Goal: Information Seeking & Learning: Learn about a topic

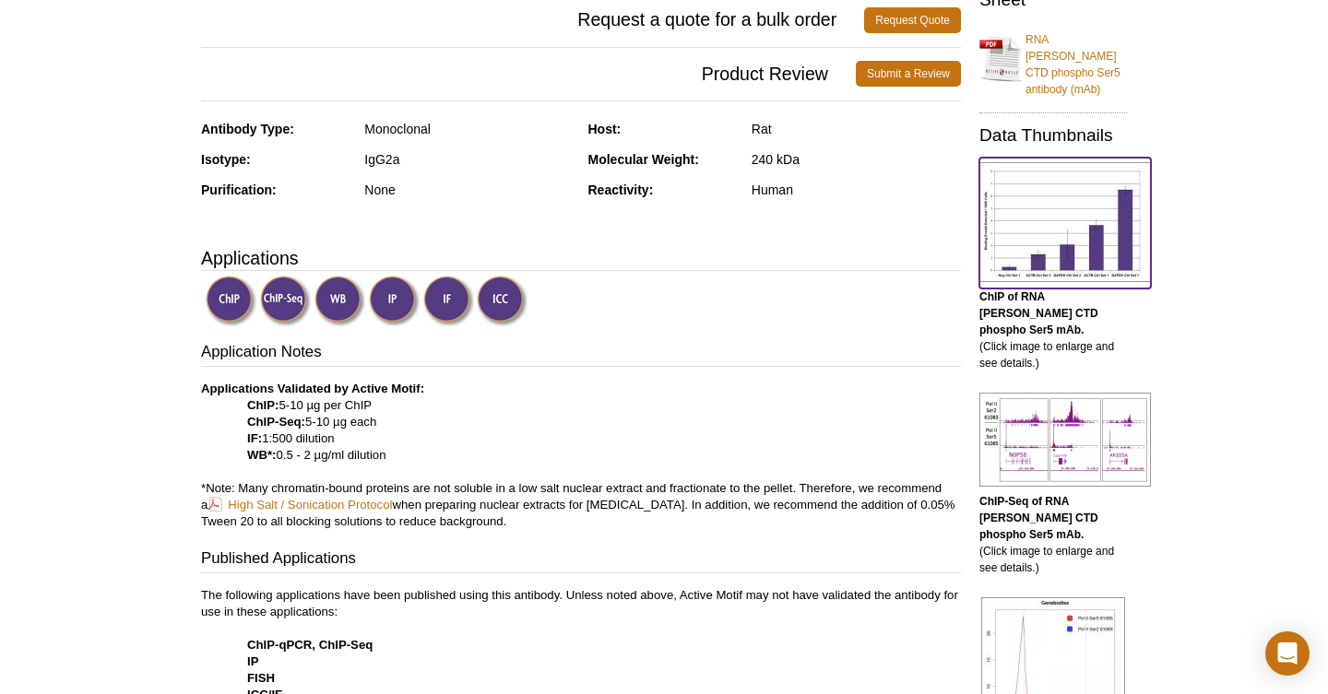
click at [1028, 195] on img at bounding box center [1065, 222] width 172 height 120
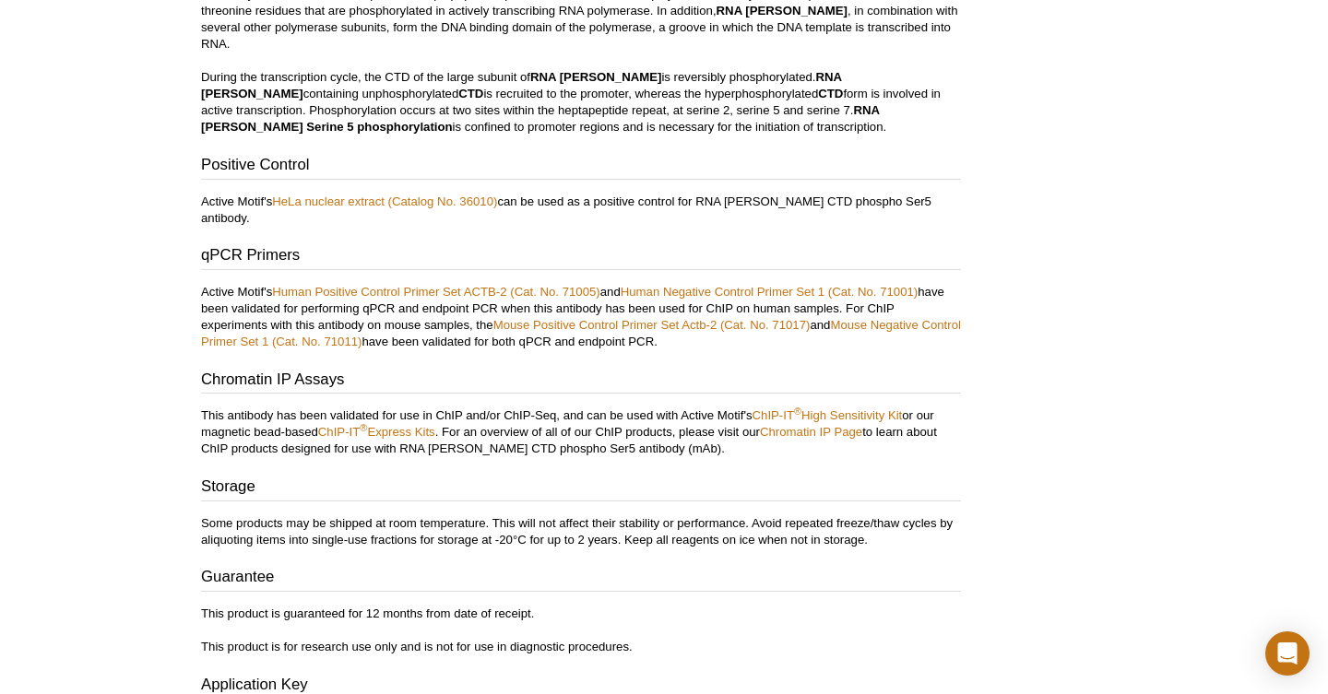
scroll to position [3950, 0]
click at [511, 283] on p "Active Motif's Human Positive Control Primer Set ACTB-2 (Cat. No. 71005) and Hu…" at bounding box center [581, 316] width 760 height 66
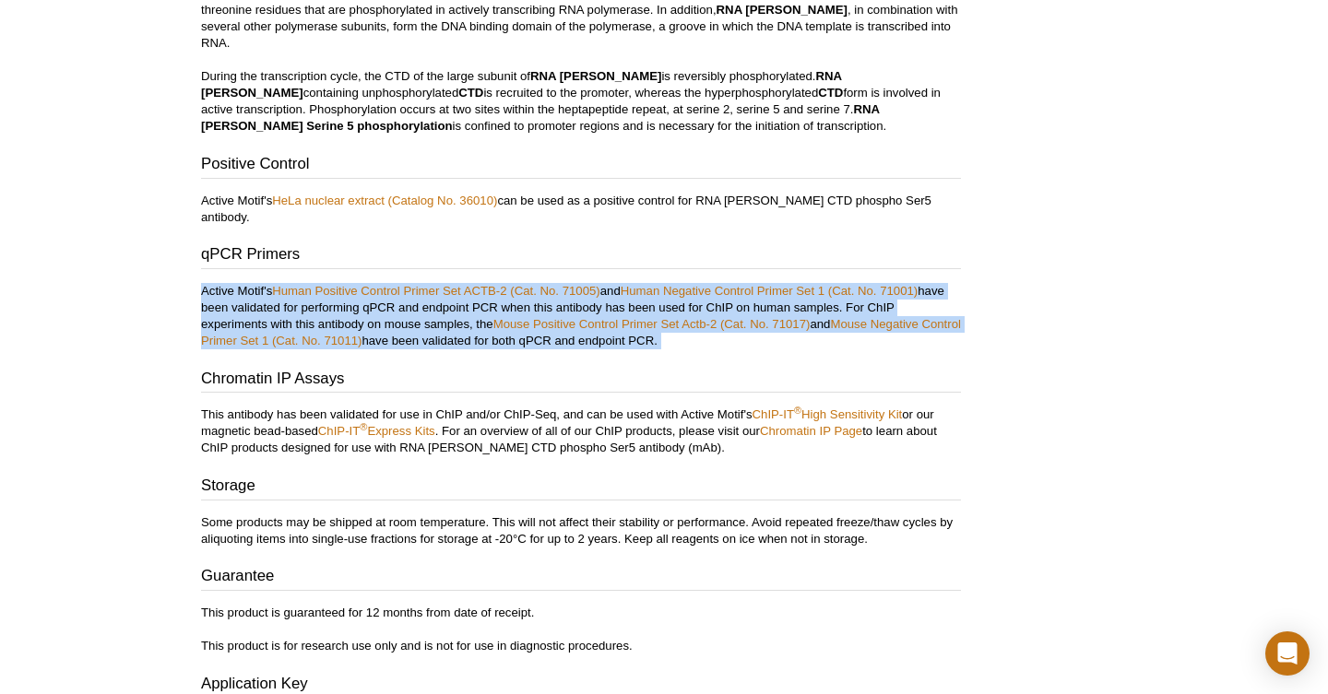
click at [511, 283] on p "Active Motif's Human Positive Control Primer Set ACTB-2 (Cat. No. 71005) and Hu…" at bounding box center [581, 316] width 760 height 66
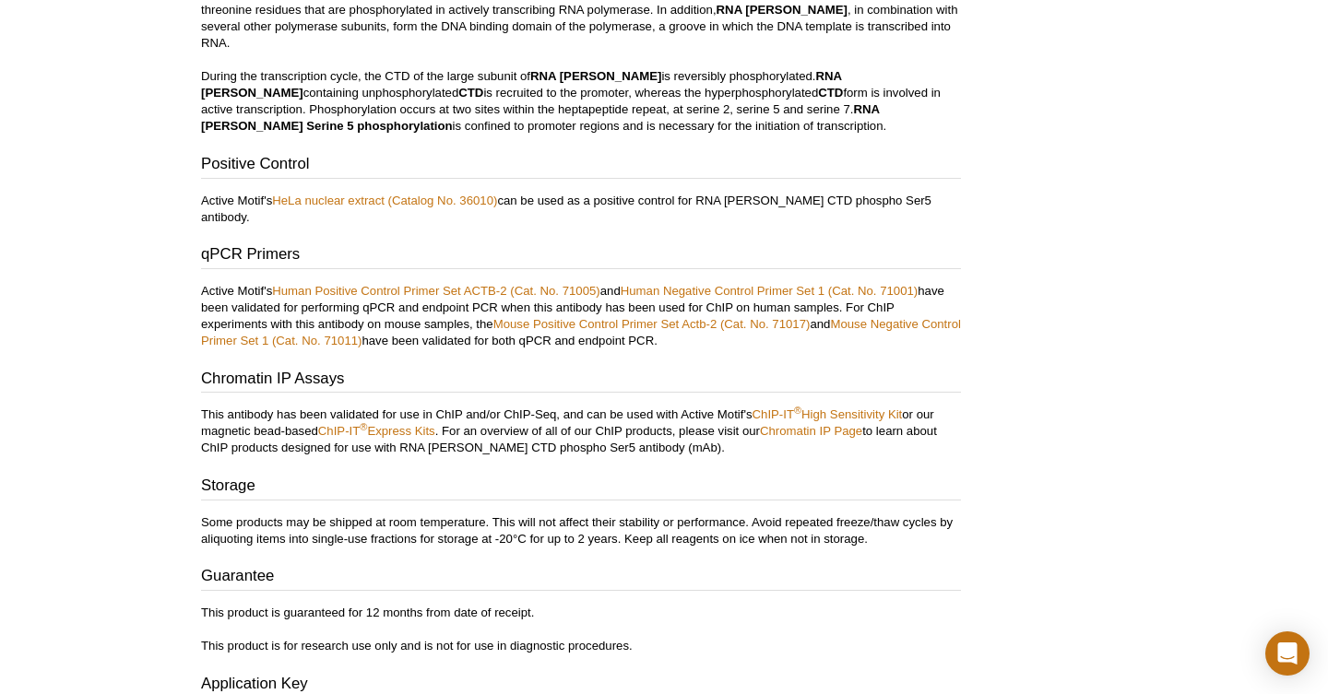
click at [835, 368] on h3 "Chromatin IP Assays" at bounding box center [581, 381] width 760 height 26
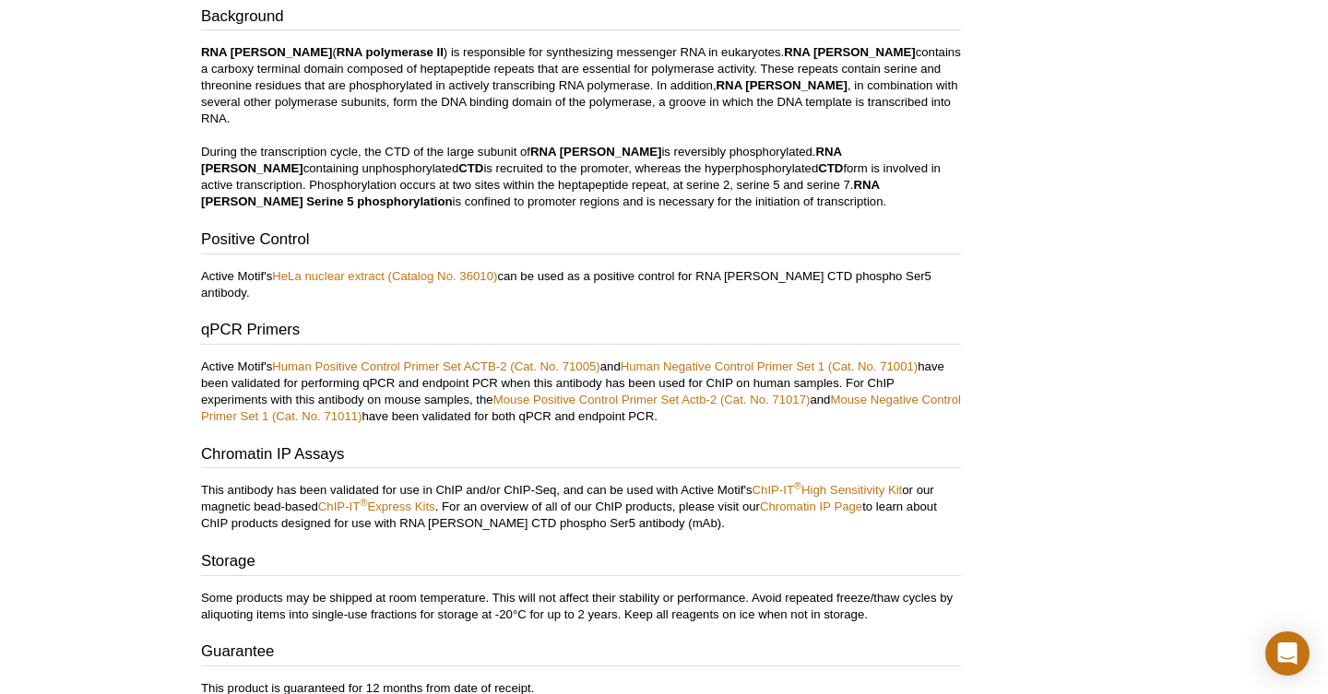
scroll to position [3872, 0]
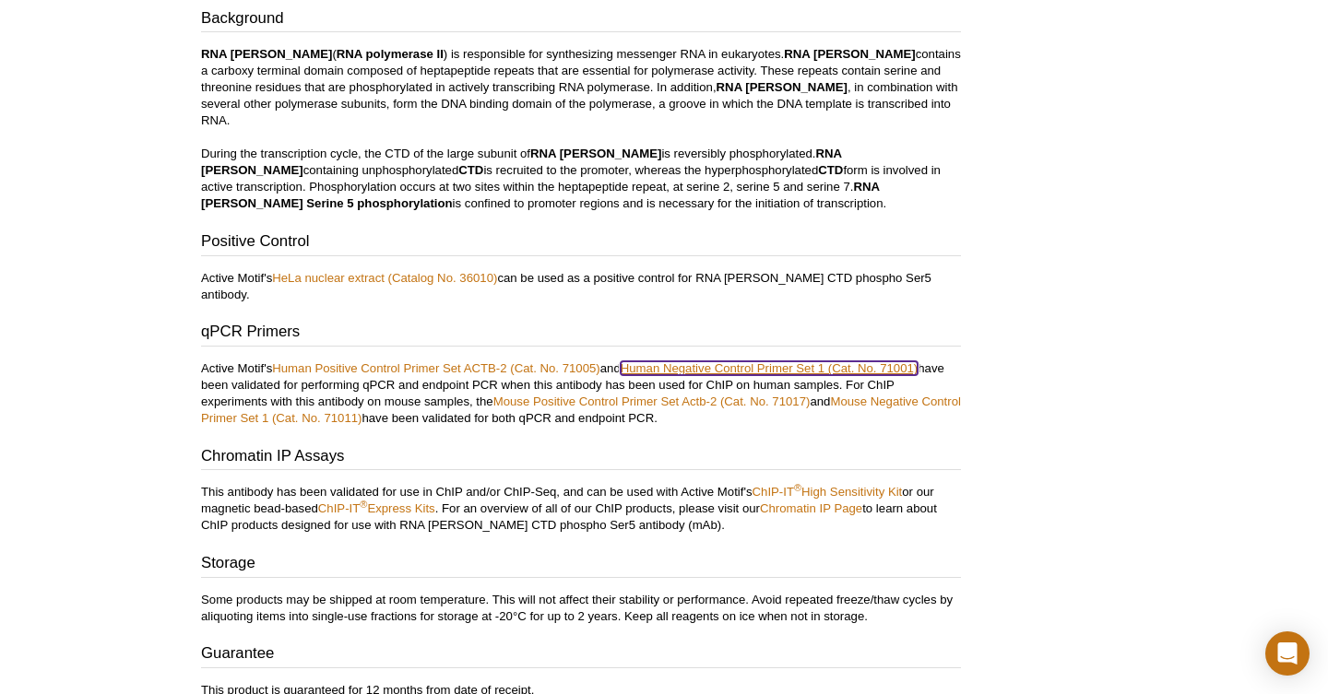
click at [848, 361] on link "Human Negative Control Primer Set 1 (Cat. No. 71001)" at bounding box center [770, 368] width 298 height 14
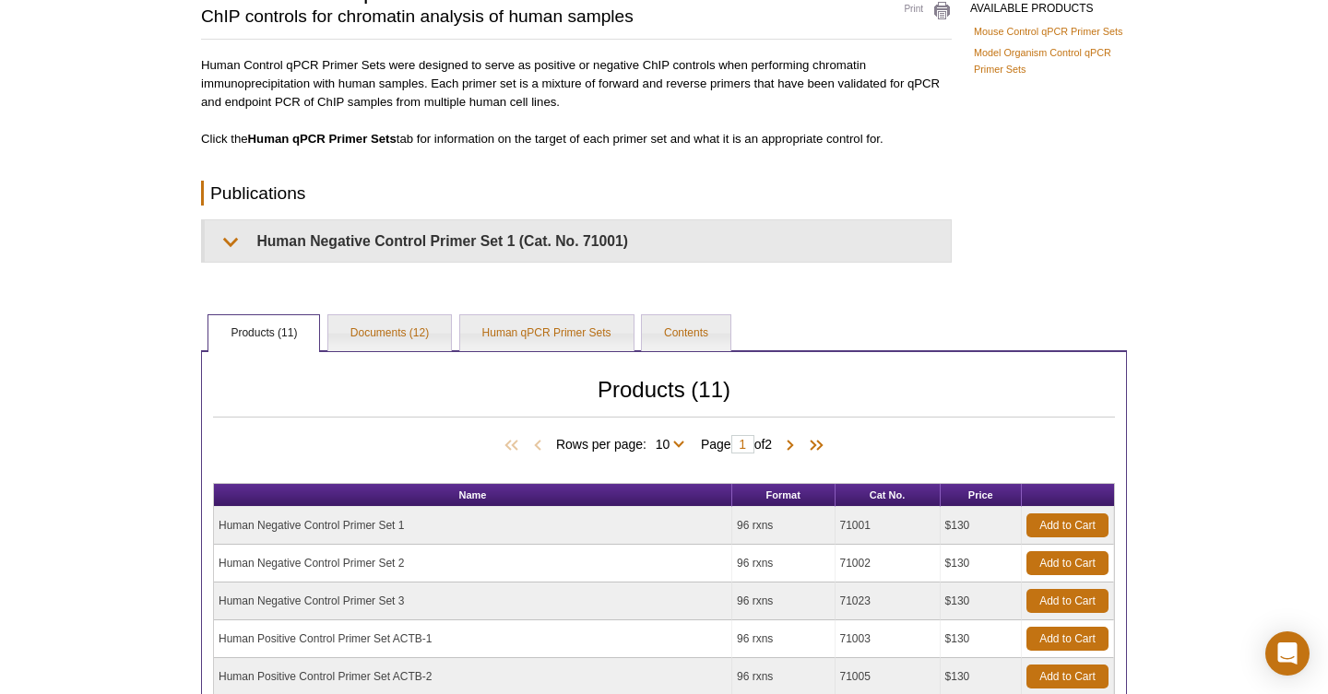
scroll to position [168, 0]
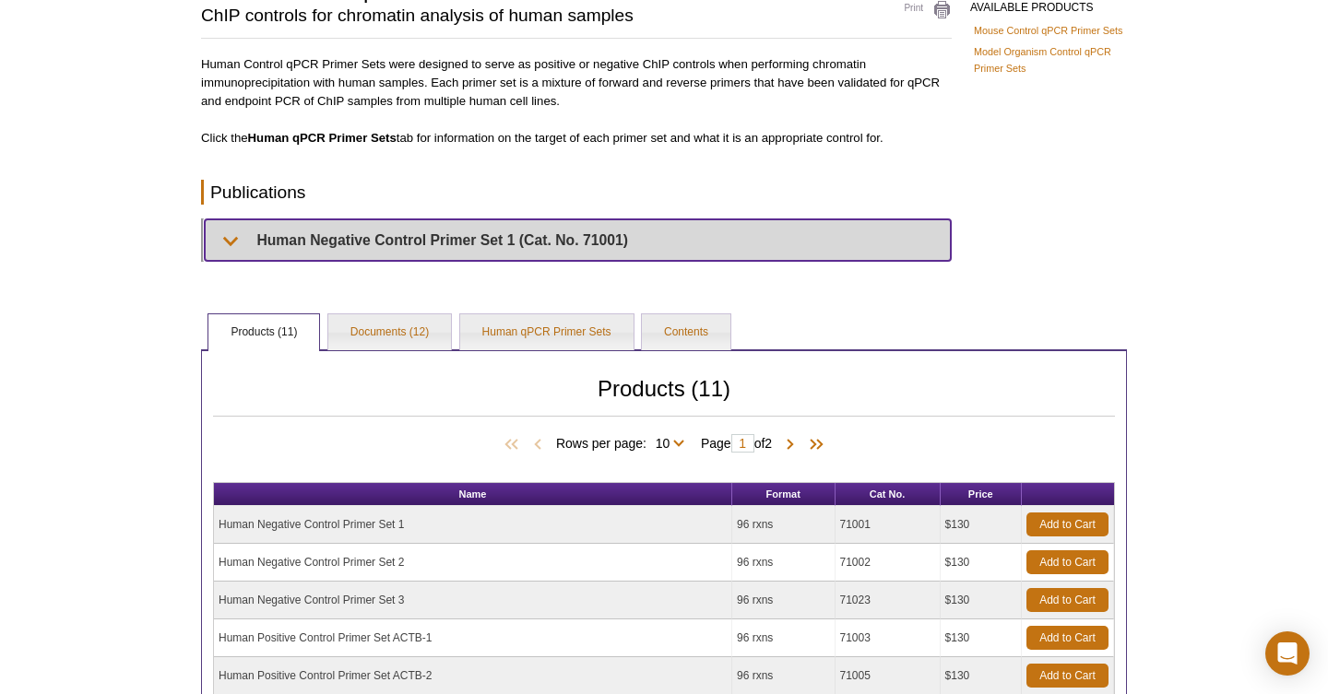
click at [373, 247] on summary "Human Negative Control Primer Set 1 (Cat. No. 71001)" at bounding box center [578, 239] width 746 height 41
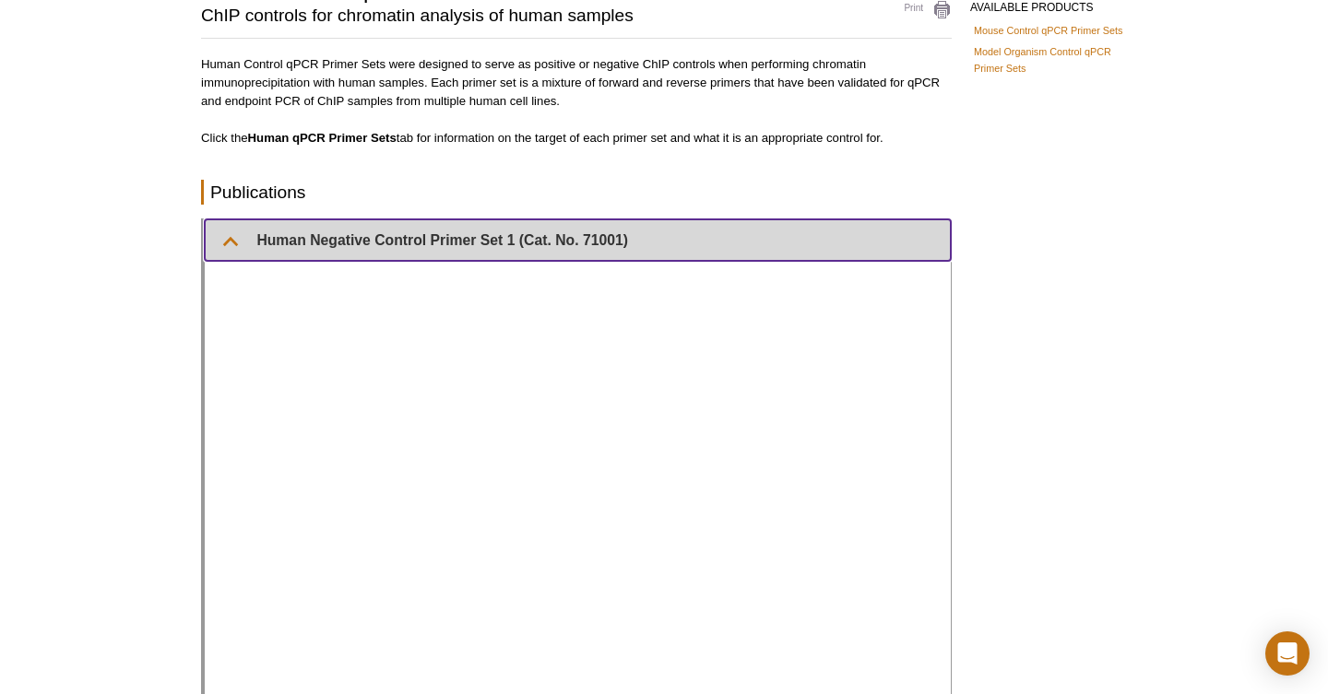
click at [373, 247] on summary "Human Negative Control Primer Set 1 (Cat. No. 71001)" at bounding box center [578, 239] width 746 height 41
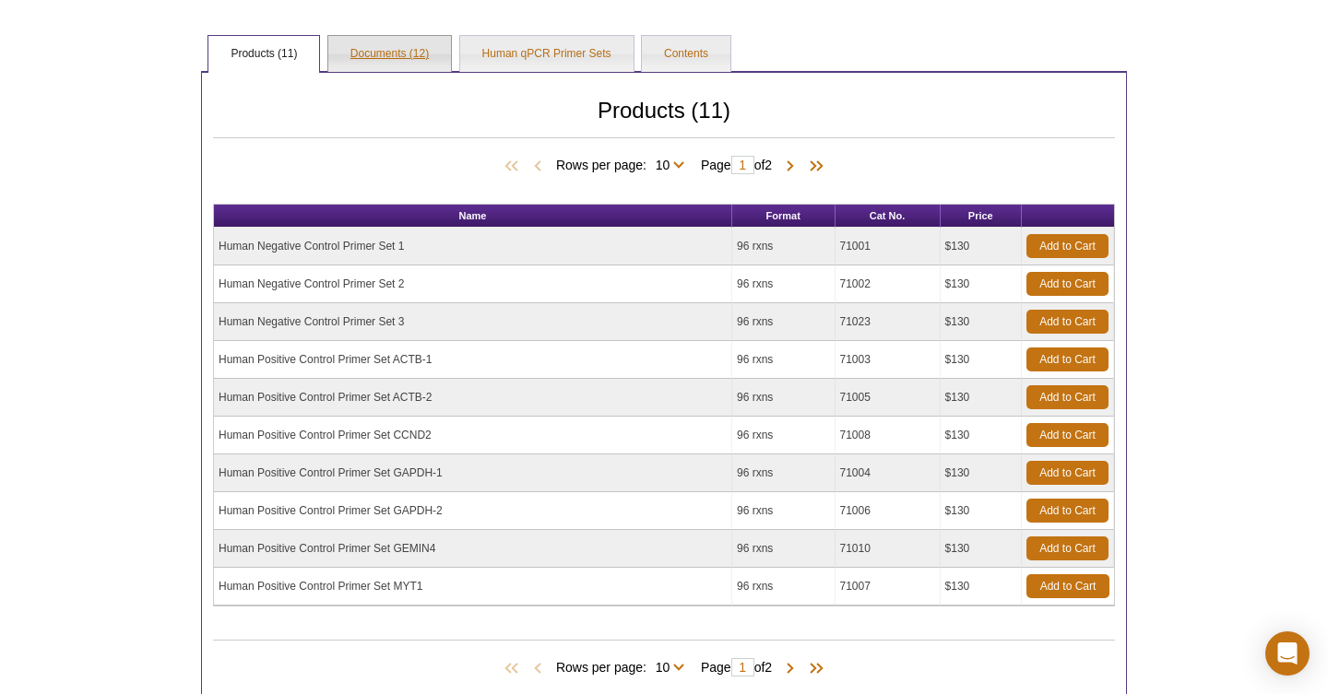
scroll to position [450, 0]
